Goal: Transaction & Acquisition: Book appointment/travel/reservation

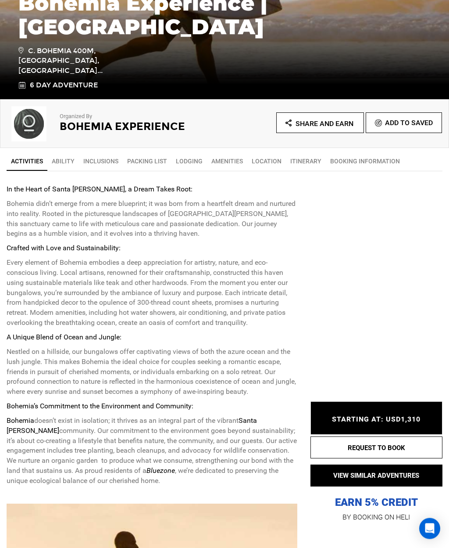
scroll to position [196, 0]
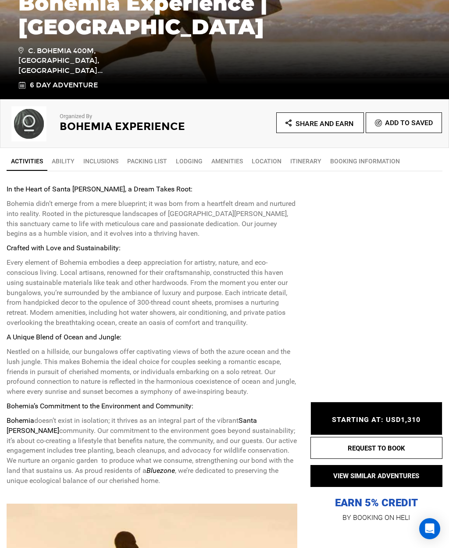
click at [106, 164] on link "Inclusions" at bounding box center [101, 161] width 44 height 18
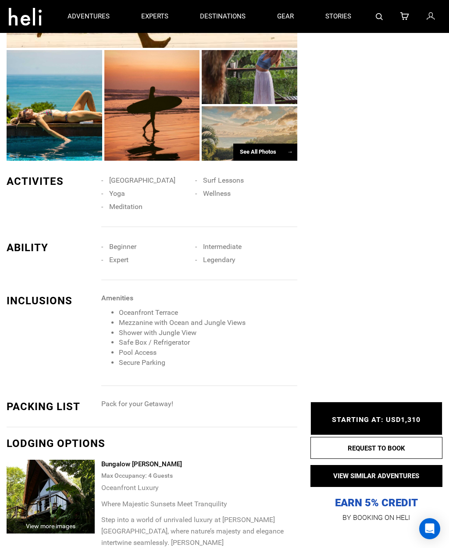
scroll to position [859, 0]
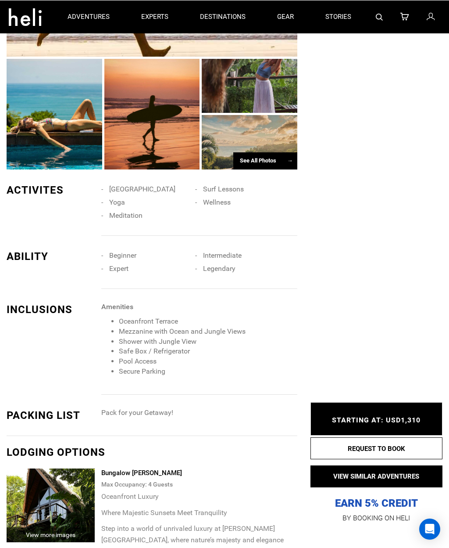
click at [78, 422] on div "PACKING LIST" at bounding box center [51, 414] width 88 height 15
click at [80, 422] on div "PACKING LIST" at bounding box center [51, 414] width 88 height 15
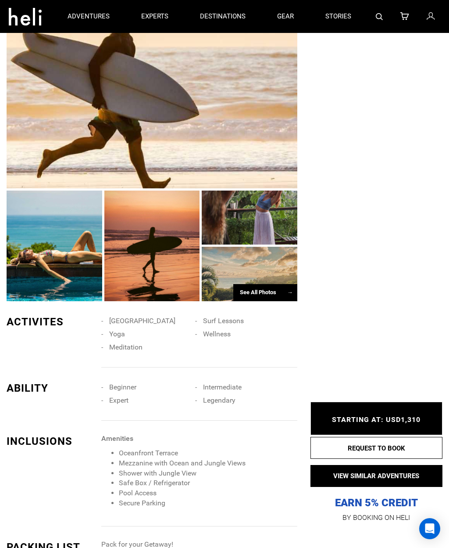
scroll to position [726, 0]
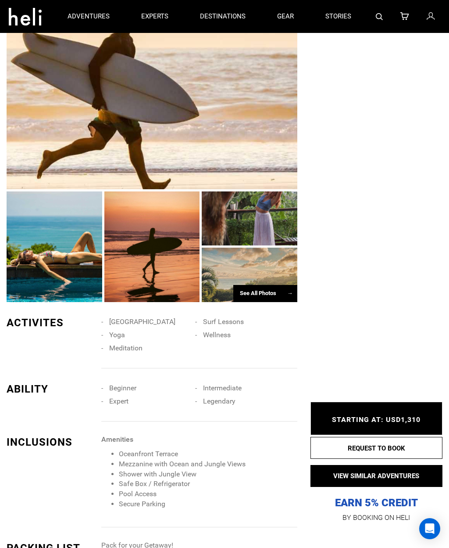
click at [276, 302] on div "See All Photos →" at bounding box center [265, 293] width 64 height 17
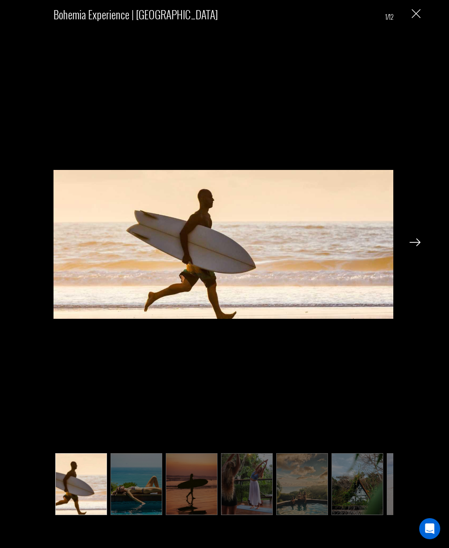
click at [419, 243] on img at bounding box center [415, 242] width 11 height 8
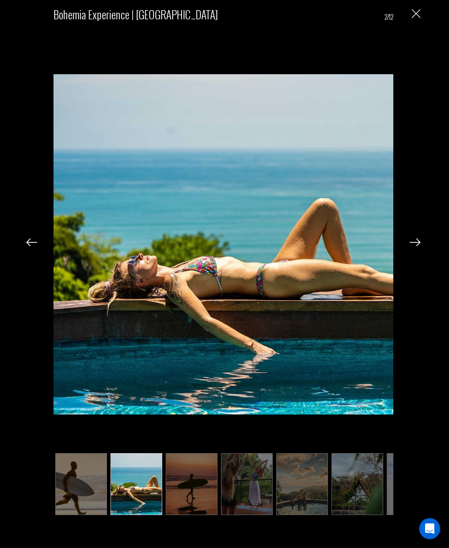
click at [416, 246] on img at bounding box center [415, 242] width 11 height 8
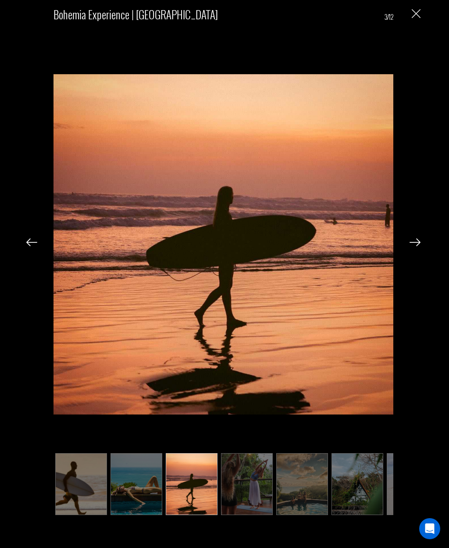
click at [416, 246] on img at bounding box center [415, 242] width 11 height 8
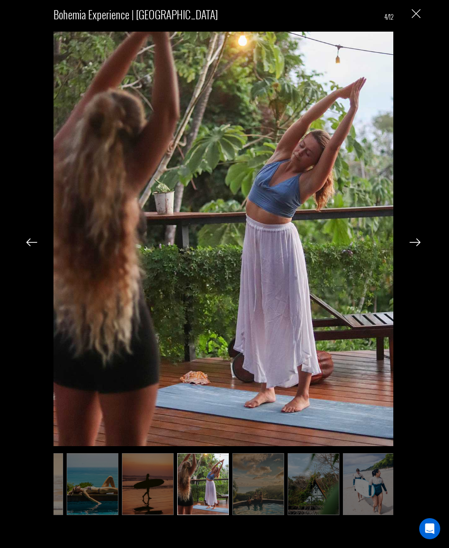
click at [418, 245] on img at bounding box center [415, 242] width 11 height 8
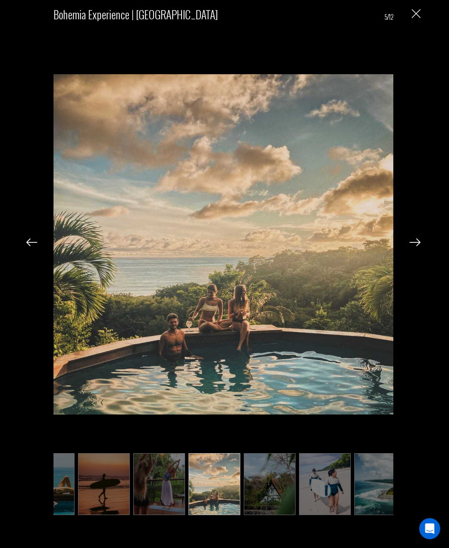
click at [416, 246] on img at bounding box center [415, 242] width 11 height 8
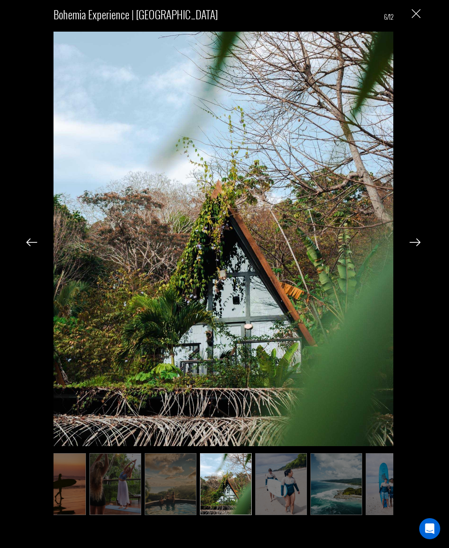
click at [416, 245] on img at bounding box center [415, 242] width 11 height 8
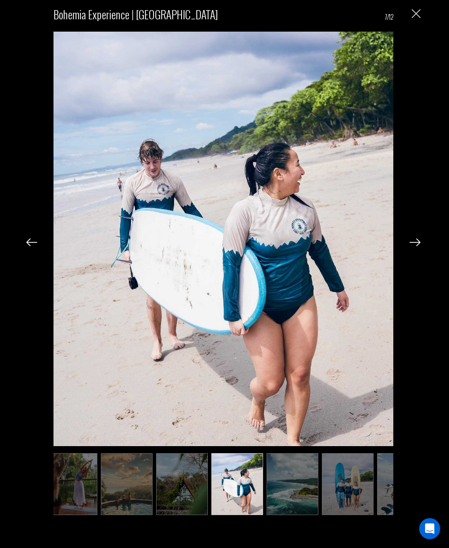
click at [419, 246] on img at bounding box center [415, 242] width 11 height 8
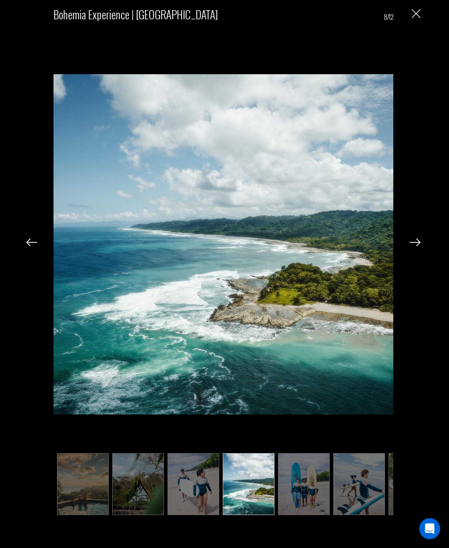
click at [418, 246] on img at bounding box center [415, 242] width 11 height 8
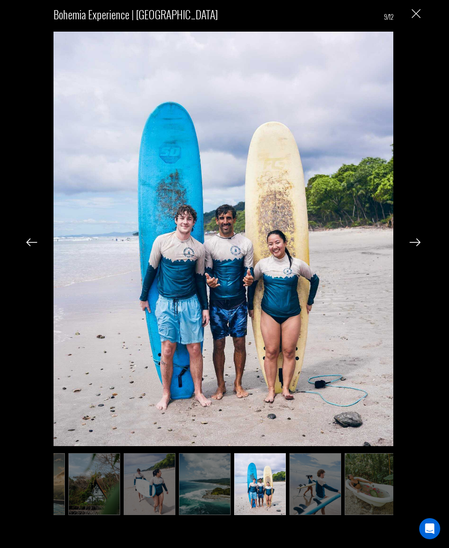
click at [414, 245] on img at bounding box center [415, 242] width 11 height 8
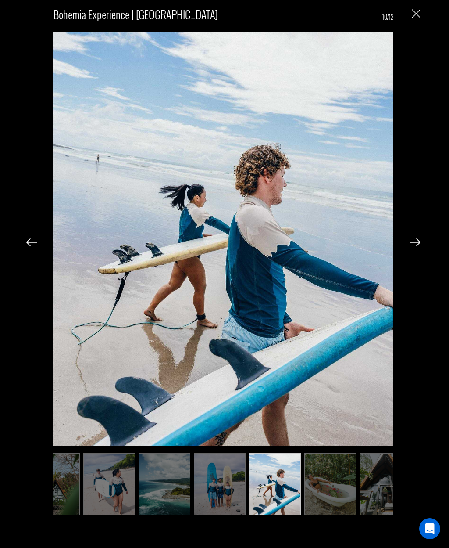
scroll to position [0, 307]
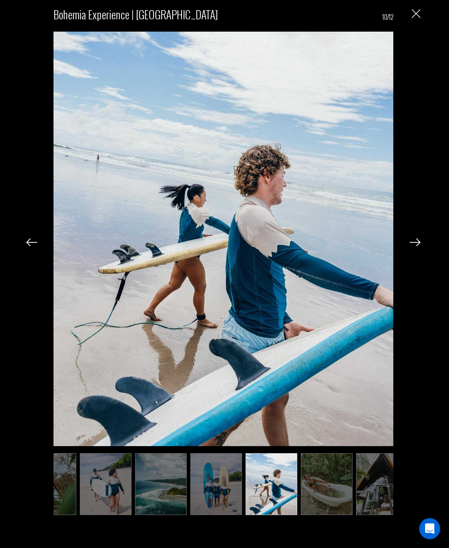
click at [414, 250] on div "Bohemia Experience | [GEOGRAPHIC_DATA] 10/12" at bounding box center [224, 260] width 430 height 520
click at [417, 245] on img at bounding box center [415, 242] width 11 height 8
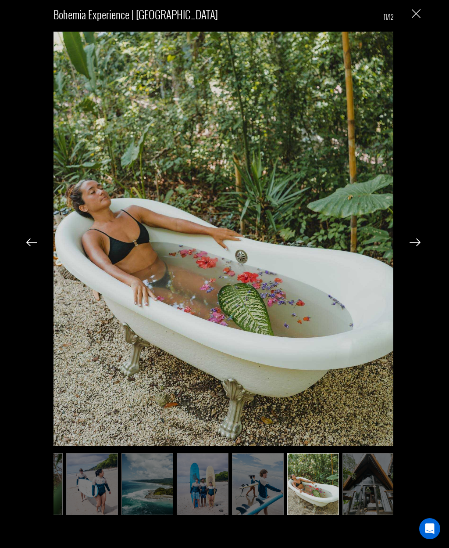
scroll to position [0, 323]
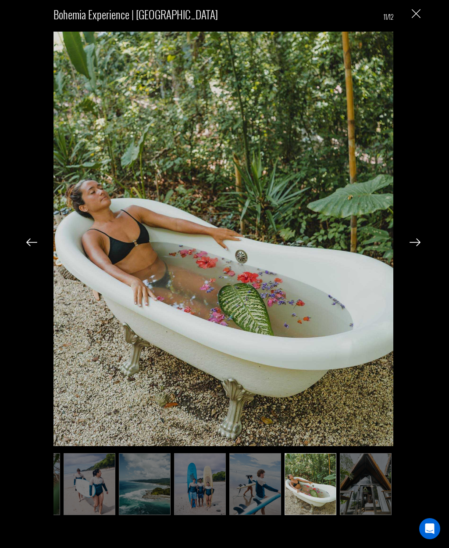
click at [419, 244] on img at bounding box center [415, 242] width 11 height 8
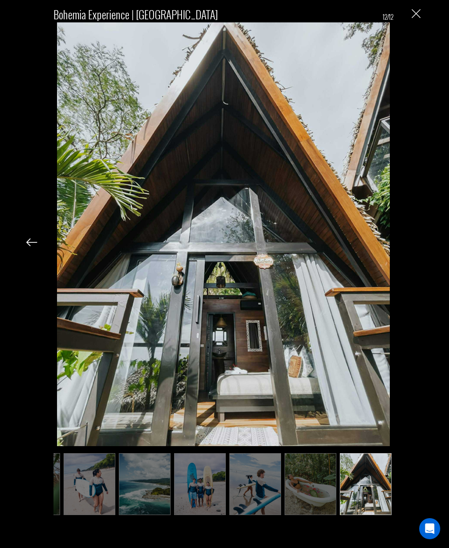
click at [422, 248] on div "Bohemia Experience | [GEOGRAPHIC_DATA] 12/12" at bounding box center [224, 260] width 430 height 520
click at [420, 16] on img "Close" at bounding box center [416, 13] width 9 height 9
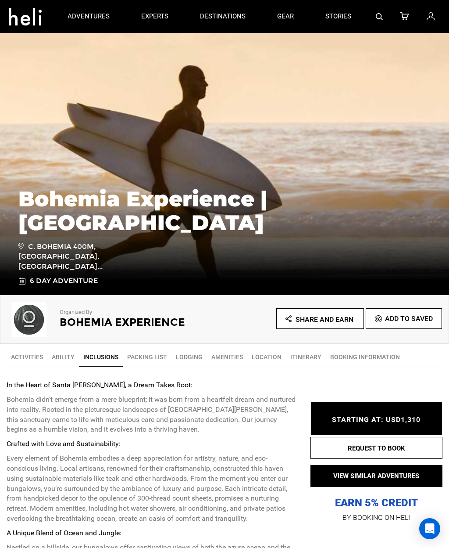
scroll to position [0, 0]
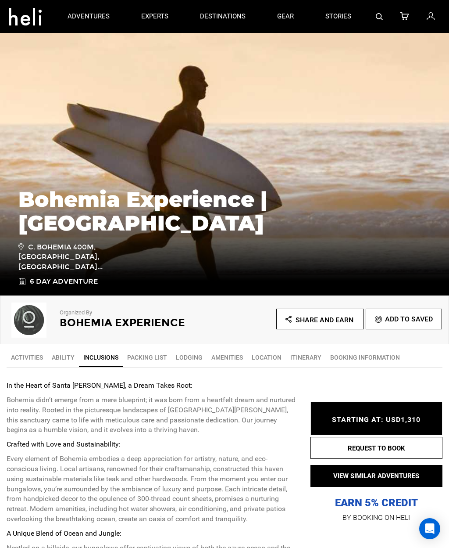
click at [238, 358] on link "Amenities" at bounding box center [227, 357] width 40 height 18
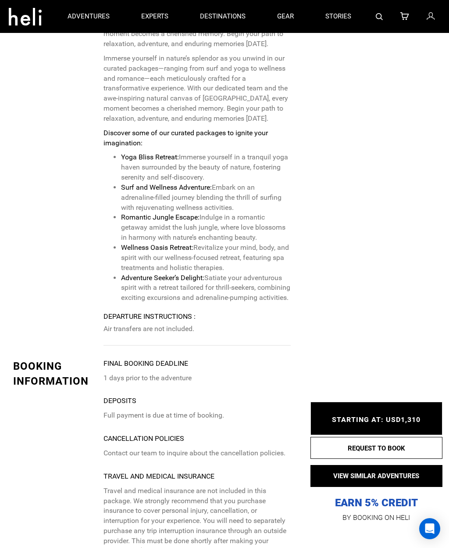
scroll to position [3503, 0]
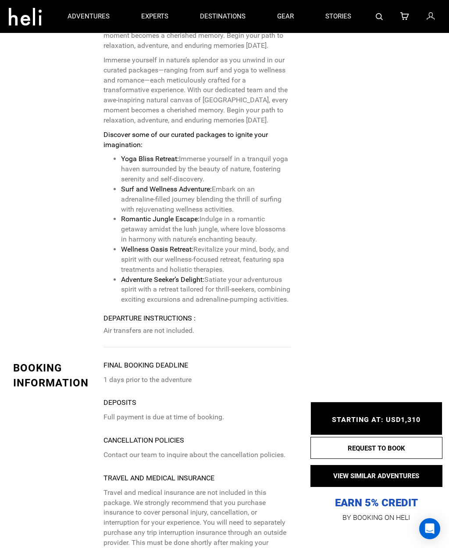
click at [415, 418] on span "STARTING AT: USD1,310" at bounding box center [376, 419] width 89 height 8
click at [396, 415] on div "STARTING AT: USD1,310 STARTING AT: USD1,310" at bounding box center [377, 417] width 132 height 33
click at [401, 448] on button "REQUEST TO BOOK" at bounding box center [377, 448] width 132 height 22
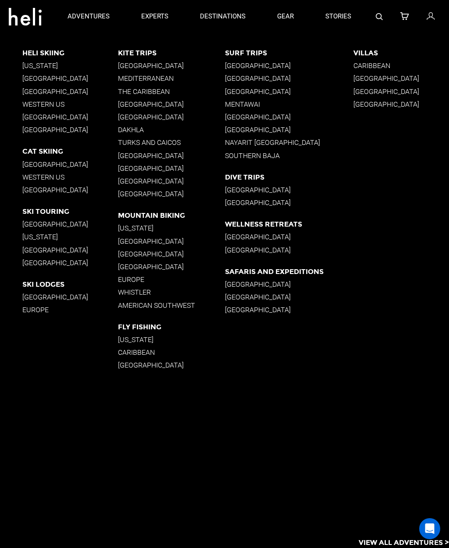
click at [317, 66] on p "[GEOGRAPHIC_DATA]" at bounding box center [289, 65] width 129 height 8
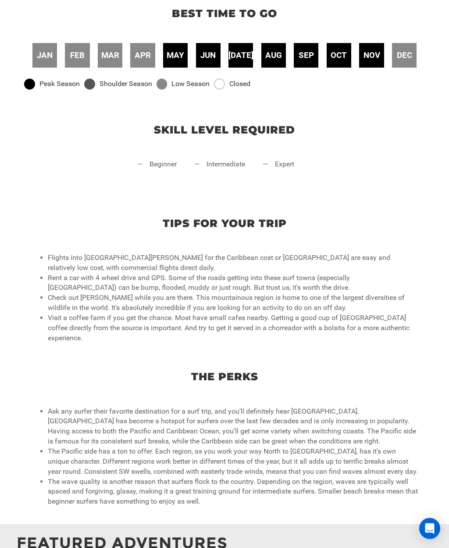
scroll to position [378, 0]
